Goal: Task Accomplishment & Management: Manage account settings

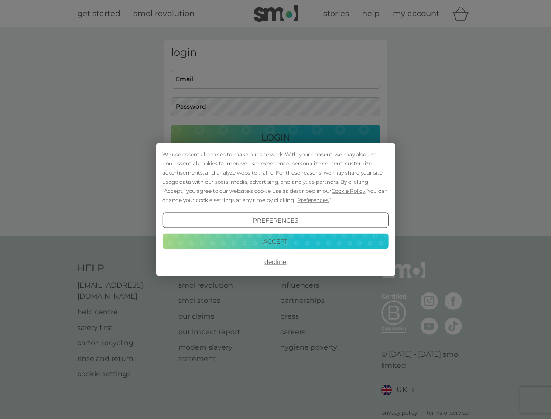
click at [348, 191] on span "Cookie Policy" at bounding box center [348, 190] width 34 height 7
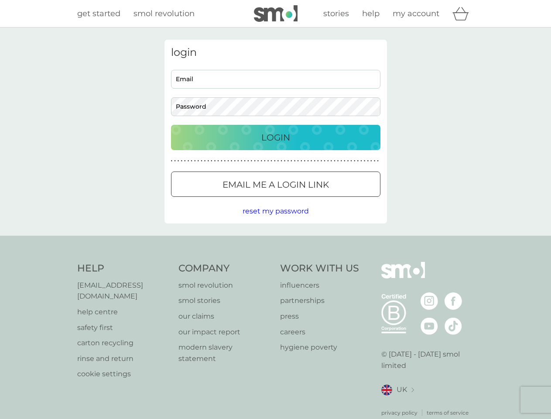
click at [312, 200] on div "login Email Password Login ● ● ● ● ● ● ● ● ● ● ● ● ● ● ● ● ● ● ● ● ● ● ● ● ● ● …" at bounding box center [275, 132] width 222 height 184
click at [275, 220] on div "login Email Password Login ● ● ● ● ● ● ● ● ● ● ● ● ● ● ● ● ● ● ● ● ● ● ● ● ● ● …" at bounding box center [275, 132] width 222 height 184
click at [275, 262] on div "Help [EMAIL_ADDRESS][DOMAIN_NAME] help centre safety first carton recycling rin…" at bounding box center [275, 339] width 397 height 155
click at [275, 241] on div "Help [EMAIL_ADDRESS][DOMAIN_NAME] help centre safety first carton recycling rin…" at bounding box center [275, 338] width 551 height 207
